Goal: Task Accomplishment & Management: Manage account settings

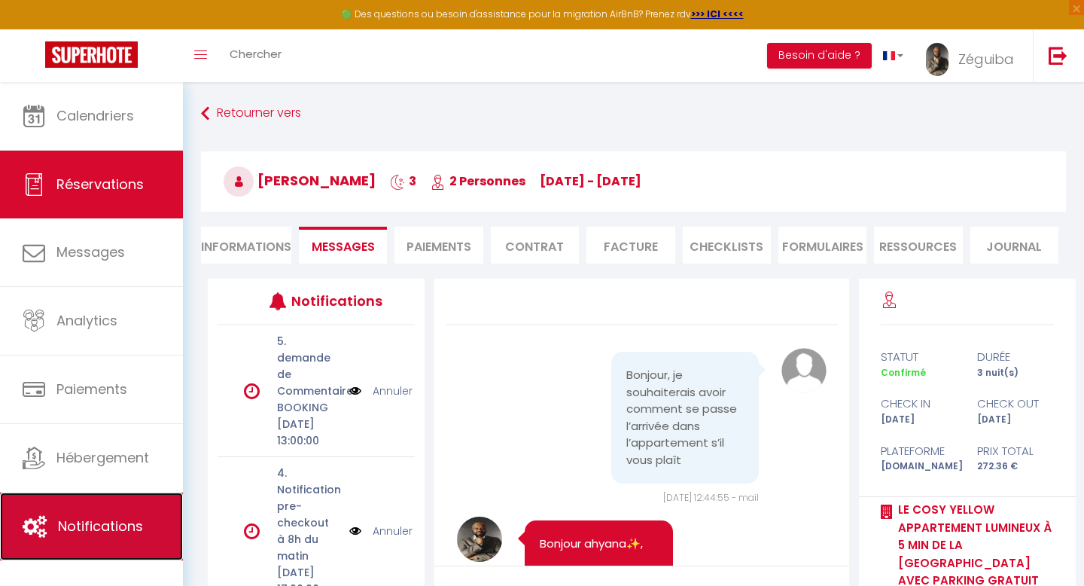
click at [92, 536] on link "Notifications" at bounding box center [91, 526] width 183 height 68
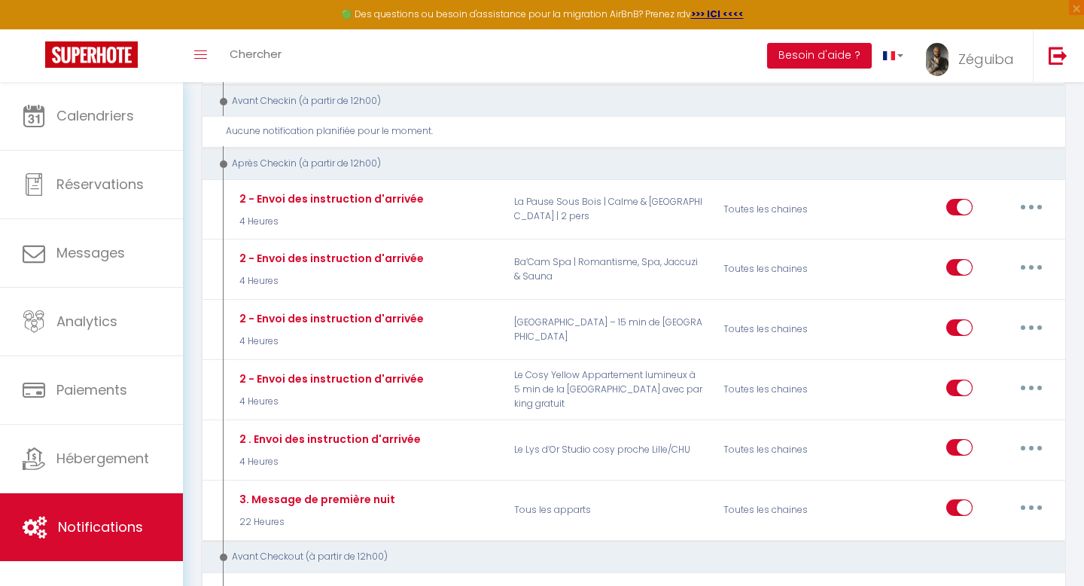
scroll to position [452, 0]
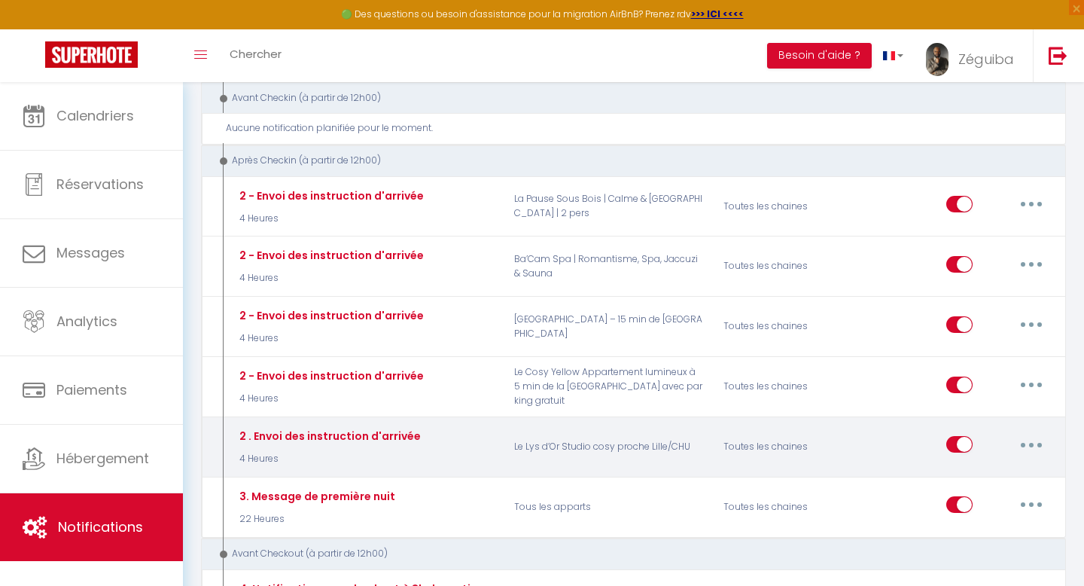
click at [1032, 444] on icon "button" at bounding box center [1031, 445] width 5 height 5
click at [981, 482] on link "Editer" at bounding box center [991, 479] width 111 height 26
type input "2 . Envoi des instruction d'arrivée"
select select "3"
select select "4 Heures"
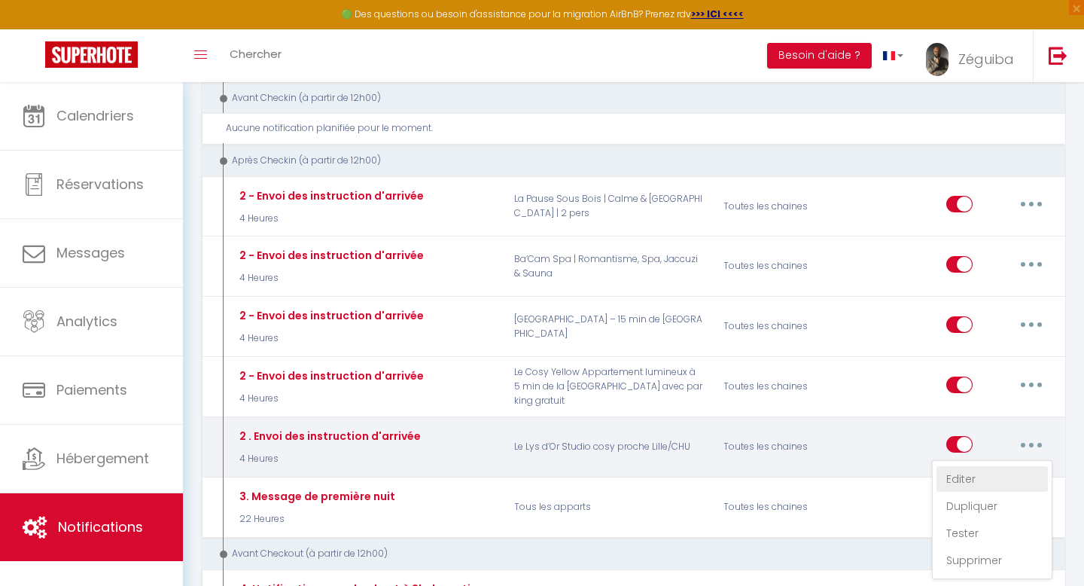
select select "if_booking_is_paid"
checkbox input "true"
checkbox input "false"
radio input "true"
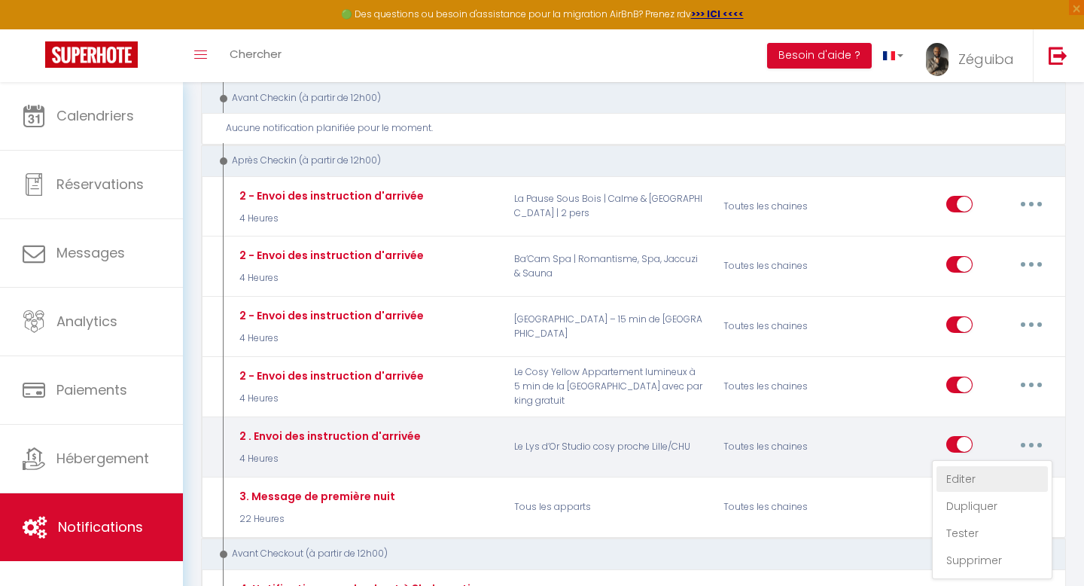
type input "Procédure pour le checkin - [RENTAL:NAME]"
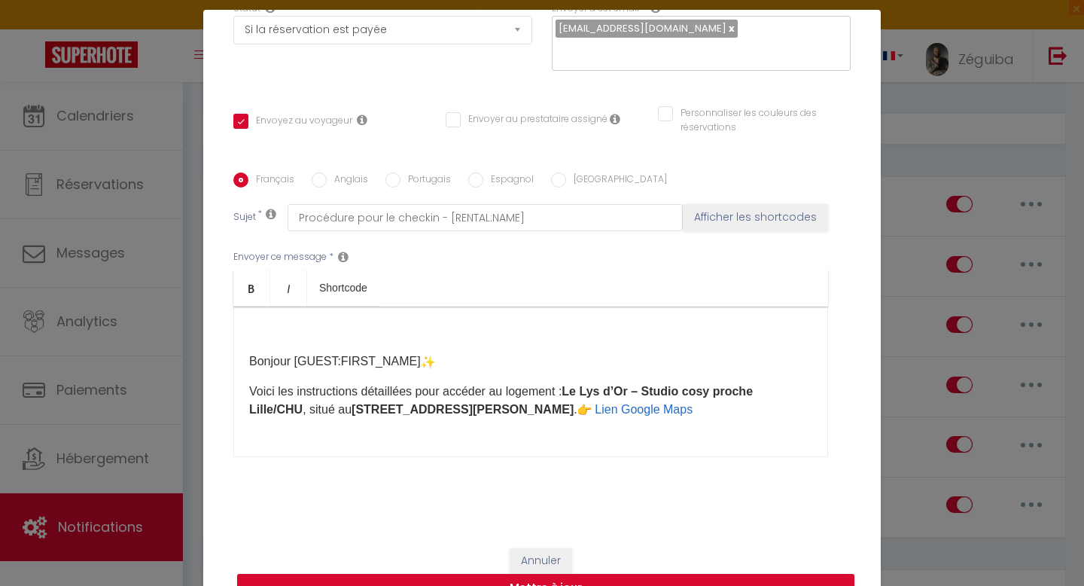
scroll to position [30, 0]
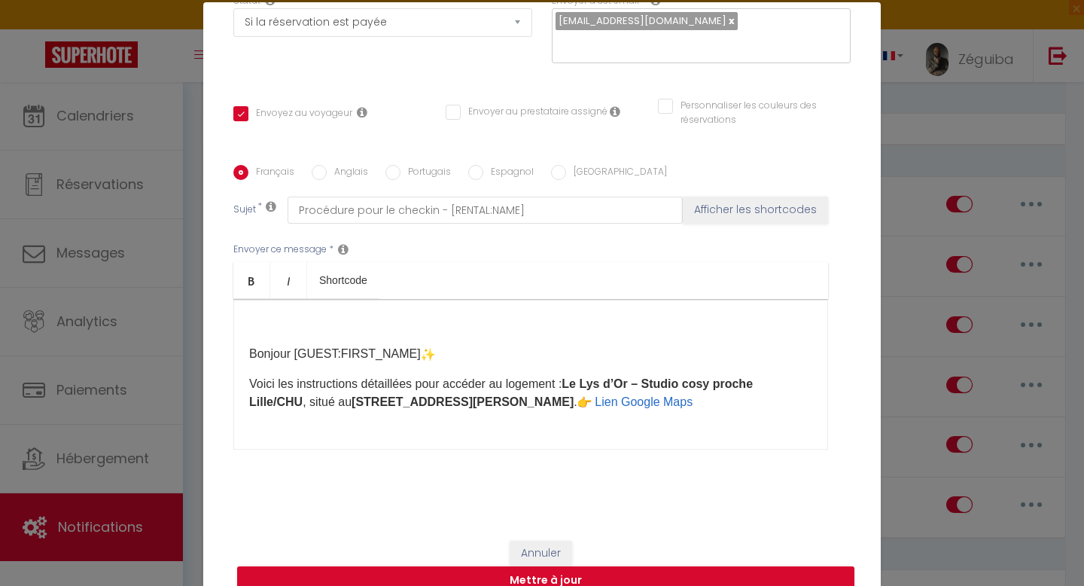
click at [755, 397] on div "​ Bonjour [GUEST:FIRST_NAME] Voici les instructions détaillées pour accéder au …" at bounding box center [530, 374] width 595 height 151
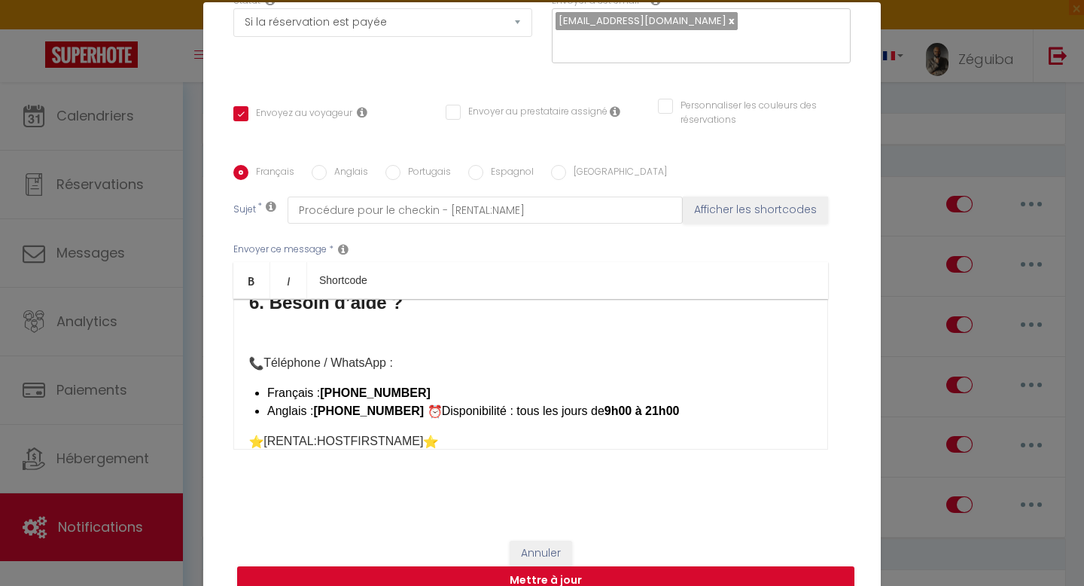
scroll to position [654, 0]
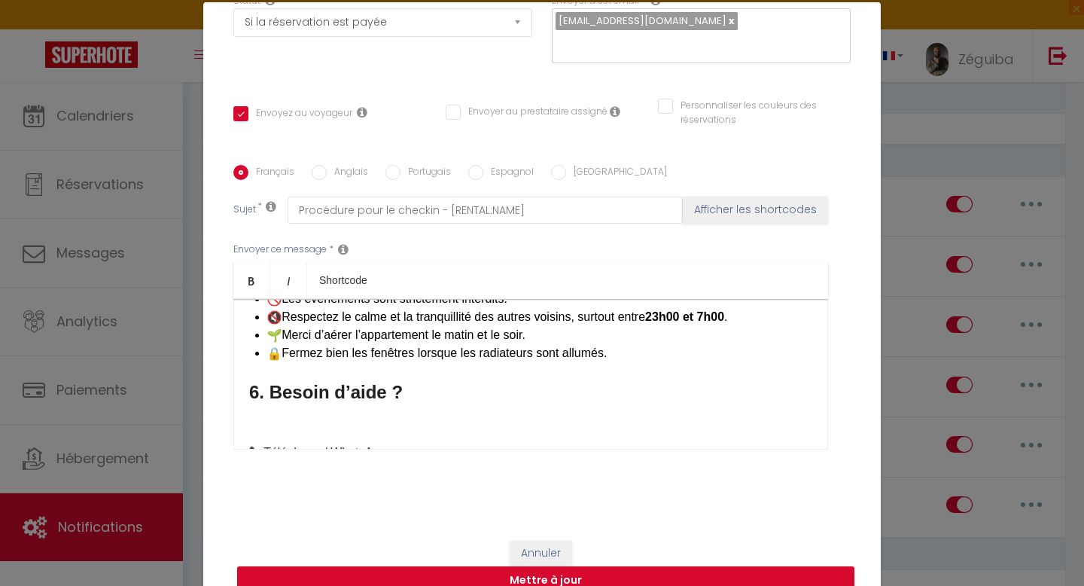
click at [817, 233] on div "Envoyer ce message * Bold Italic Shortcode Rich text editor ​ Bonjour [GUEST:FI…" at bounding box center [541, 346] width 617 height 245
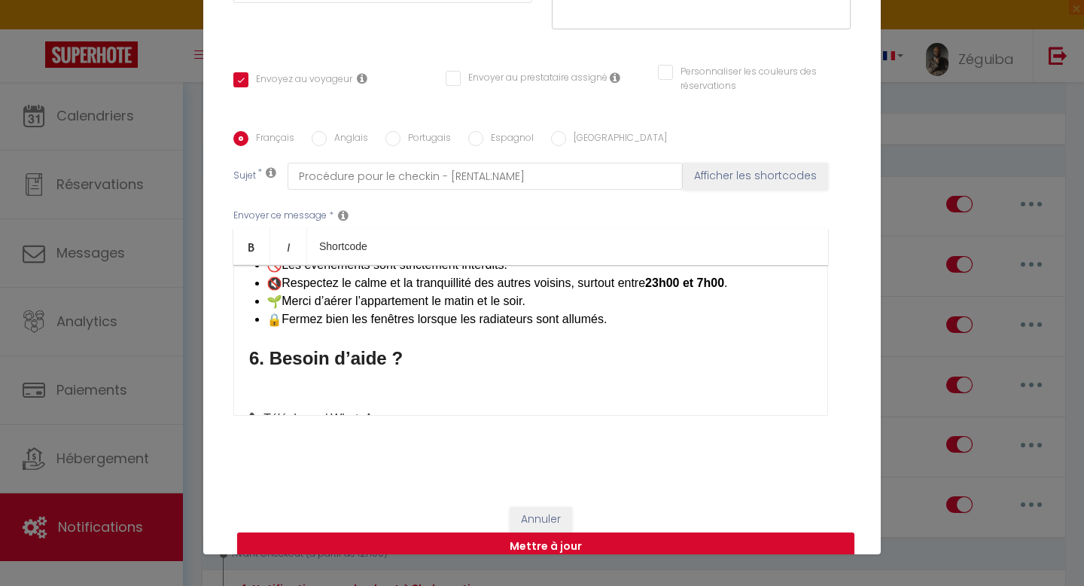
scroll to position [65, 0]
click at [709, 345] on h3 "6. Besoin d’aide ?" at bounding box center [530, 357] width 563 height 24
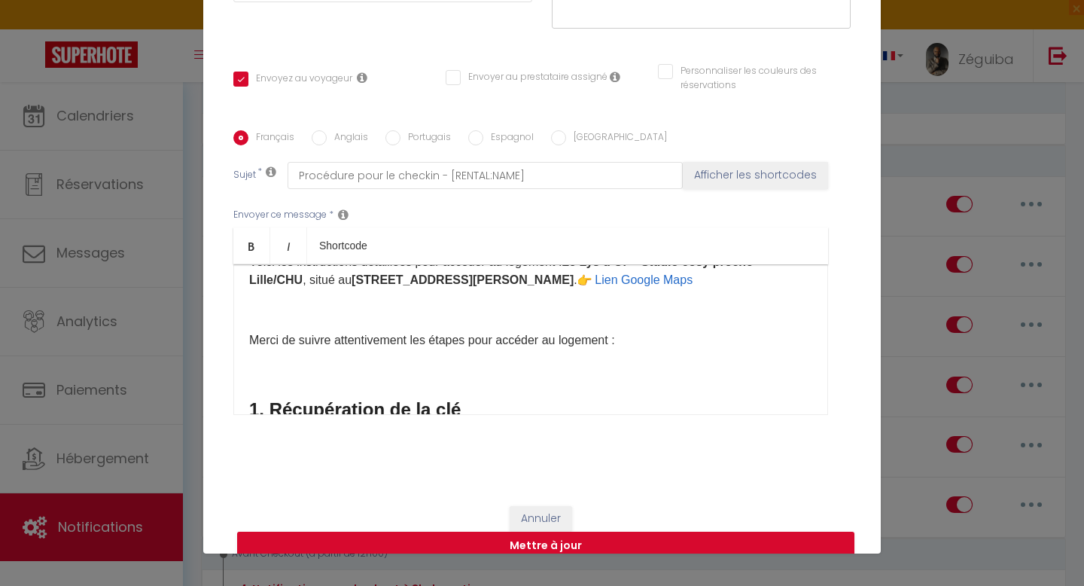
scroll to position [0, 0]
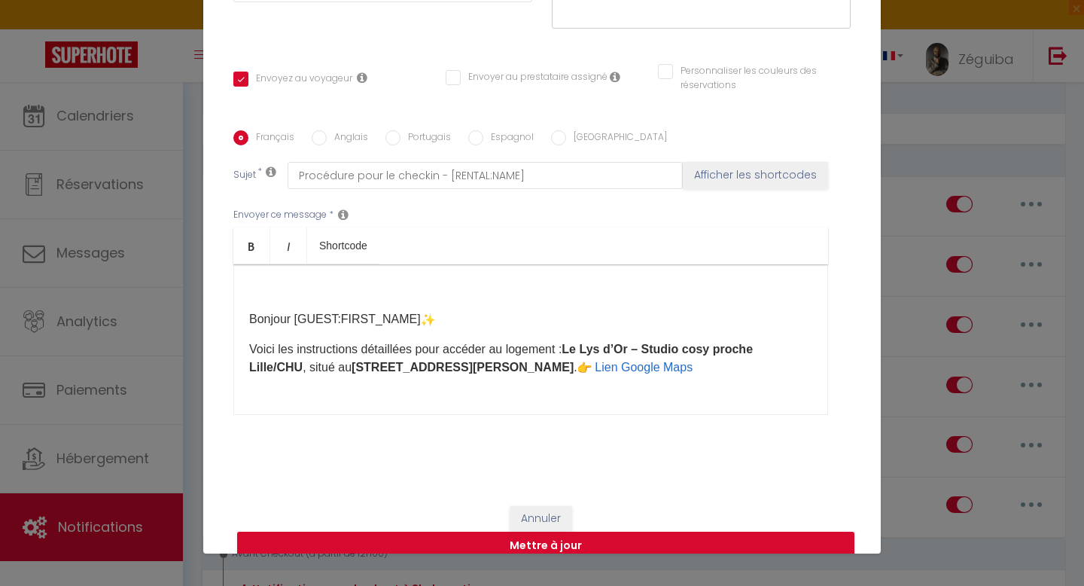
click at [248, 303] on div "​ Bonjour [GUEST:FIRST_NAME] Voici les instructions détaillées pour accéder au …" at bounding box center [530, 339] width 595 height 151
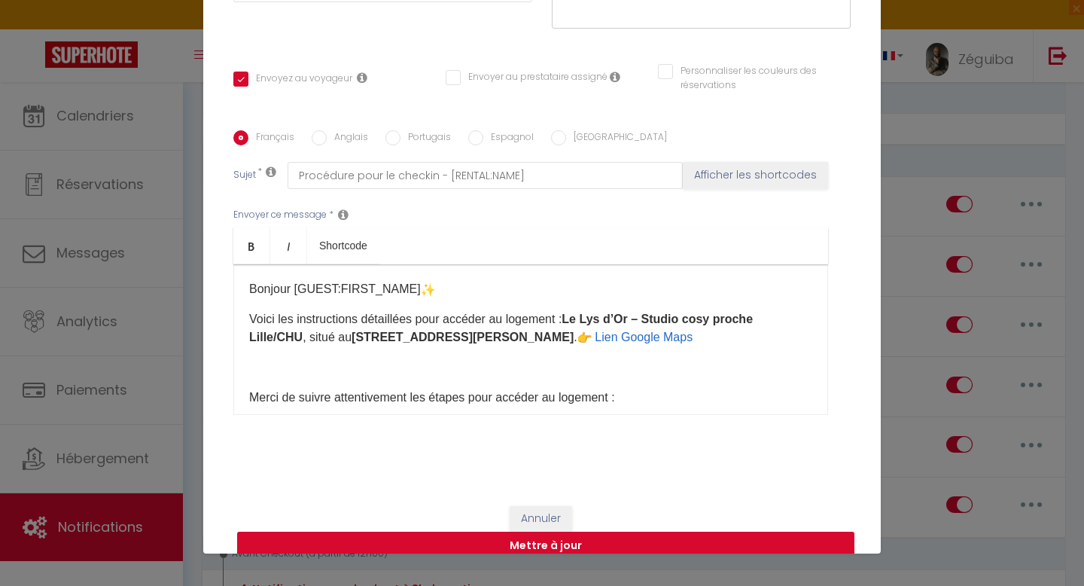
click at [445, 531] on button "Mettre à jour" at bounding box center [545, 545] width 617 height 29
checkbox input "true"
checkbox input "false"
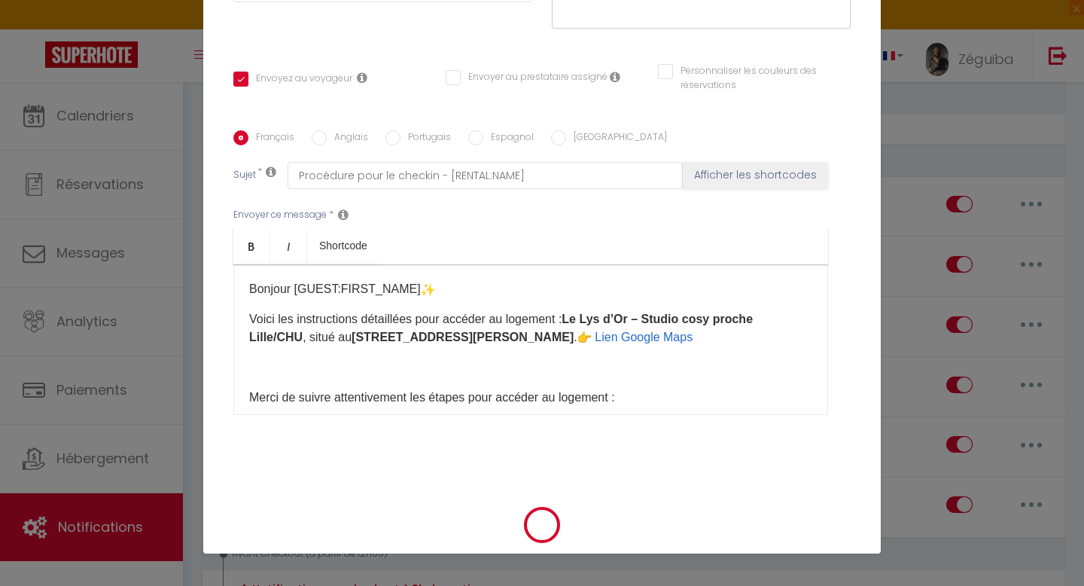
scroll to position [238, 0]
